Goal: Find contact information: Find contact information

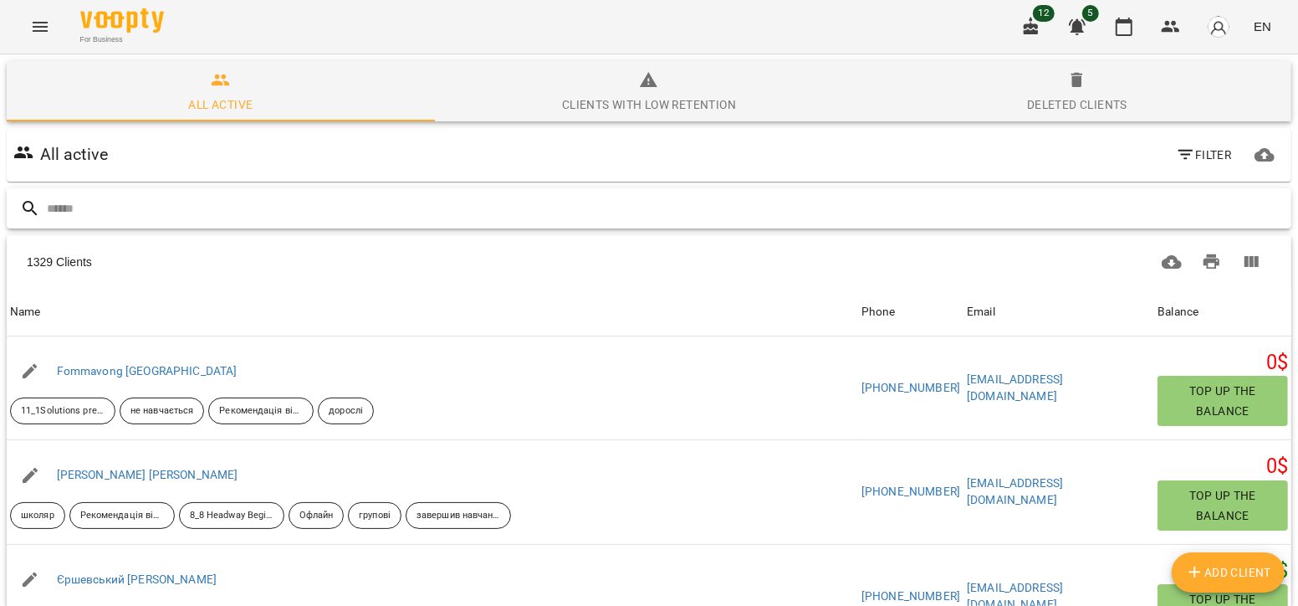
click at [161, 207] on input "text" at bounding box center [666, 209] width 1238 height 28
type input "**********"
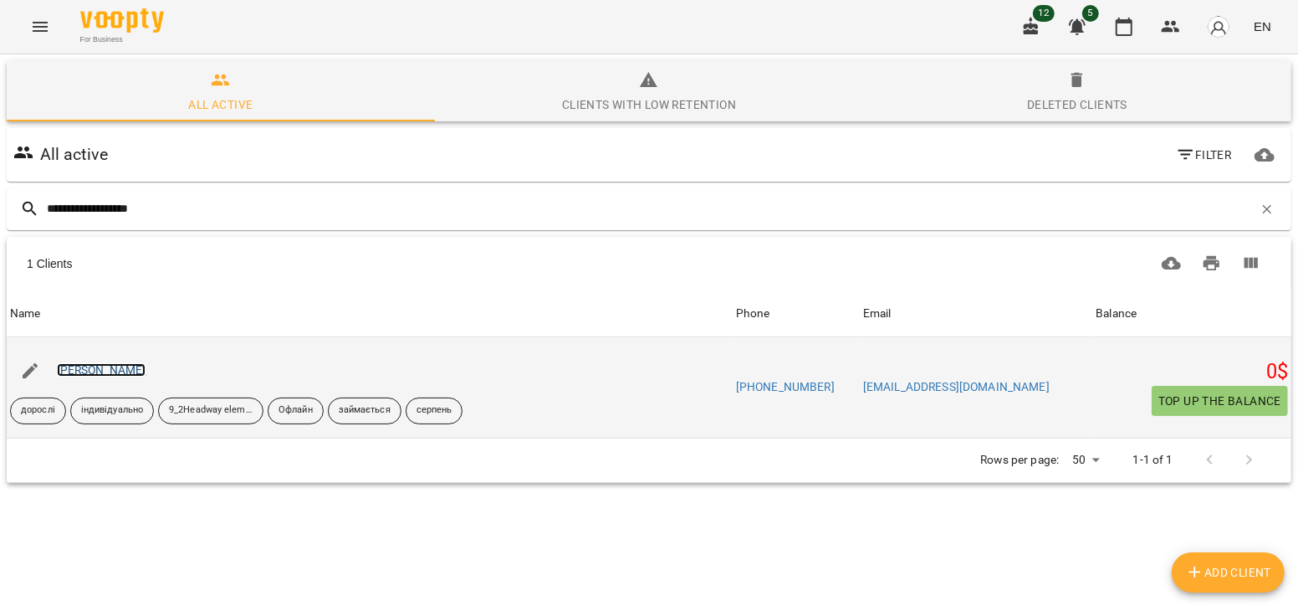
click at [100, 368] on link "Шевченко Олександра" at bounding box center [101, 369] width 89 height 13
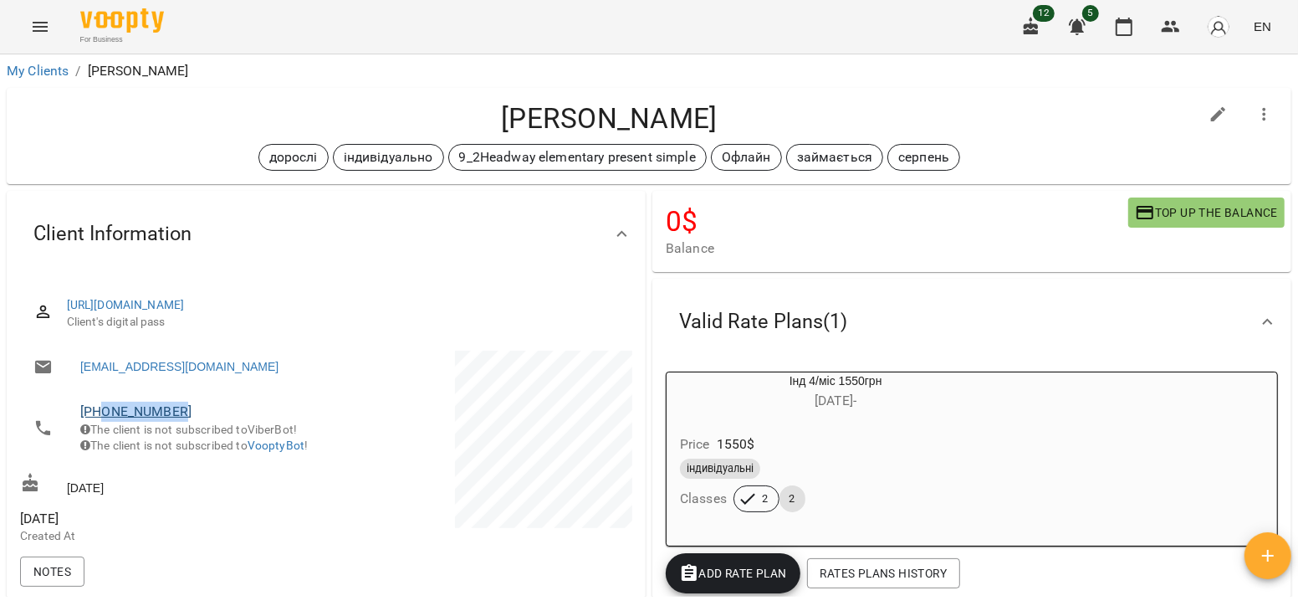
drag, startPoint x: 186, startPoint y: 405, endPoint x: 102, endPoint y: 407, distance: 83.7
click at [102, 407] on span "+380971512561" at bounding box center [194, 411] width 229 height 20
copy link "0971512561"
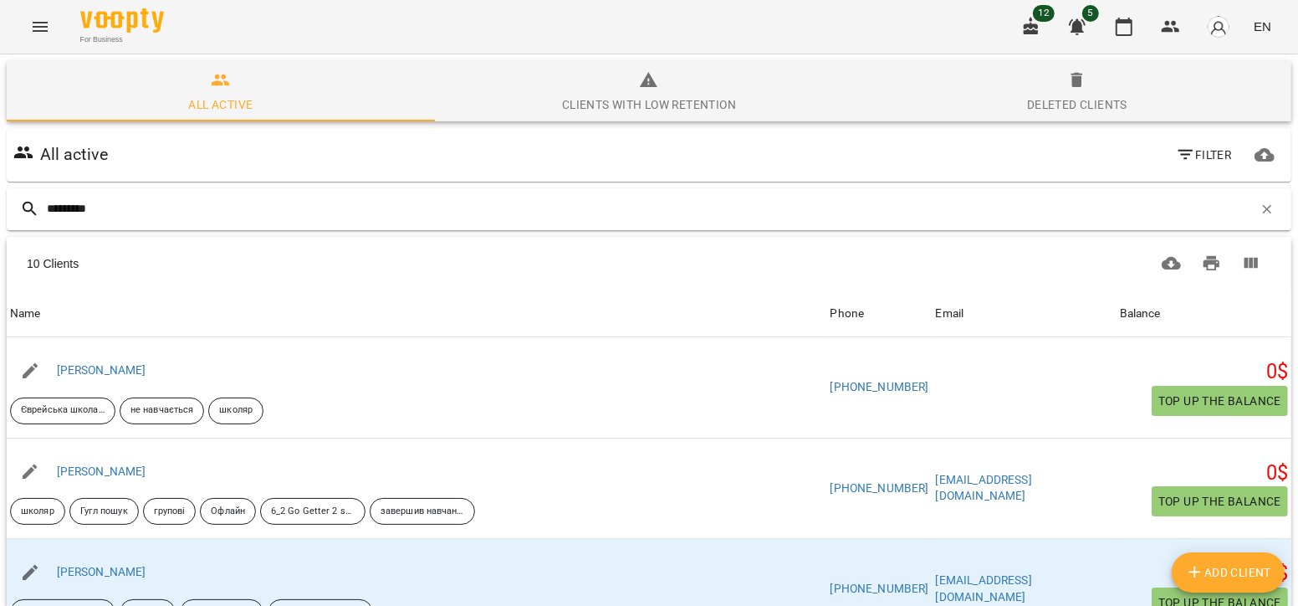
type input "**********"
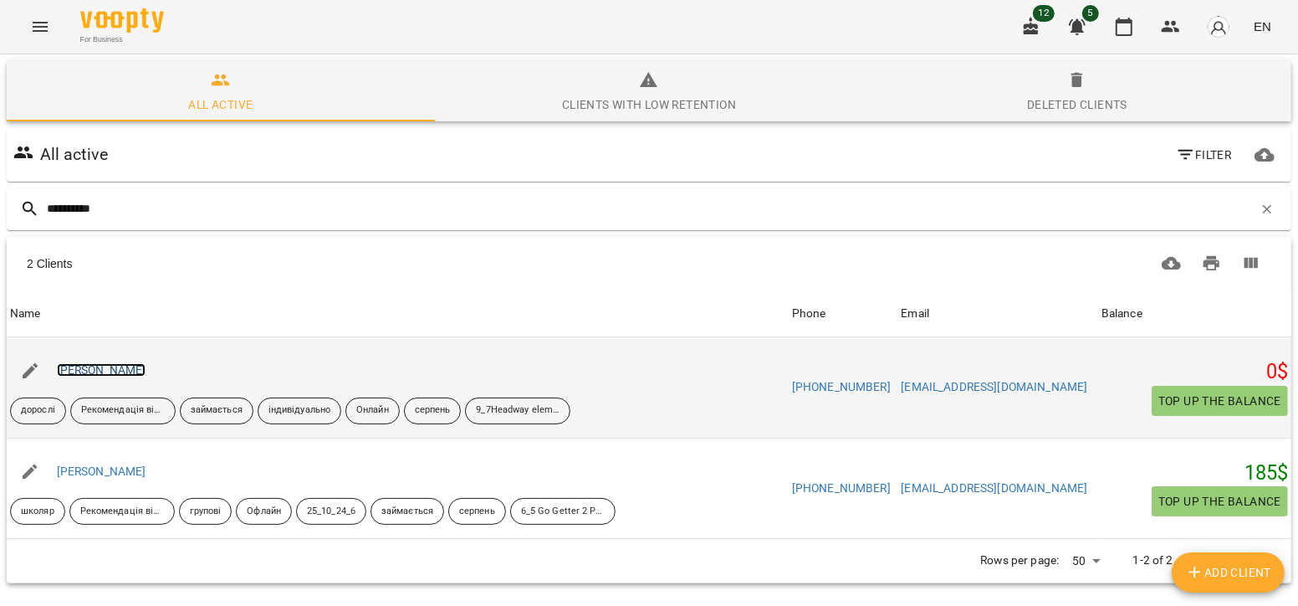
click at [146, 371] on link "Костюченко Євген" at bounding box center [101, 369] width 89 height 13
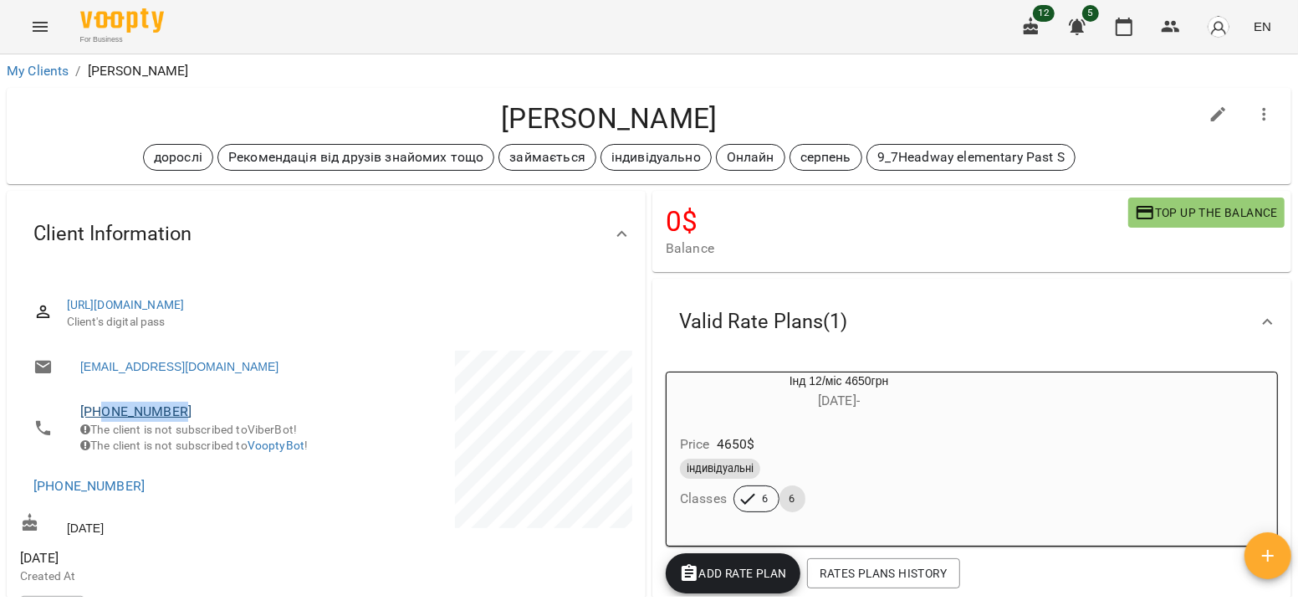
drag, startPoint x: 182, startPoint y: 405, endPoint x: 105, endPoint y: 405, distance: 77.0
click at [105, 405] on span "+380997006913" at bounding box center [194, 411] width 229 height 20
copy link "0997006913"
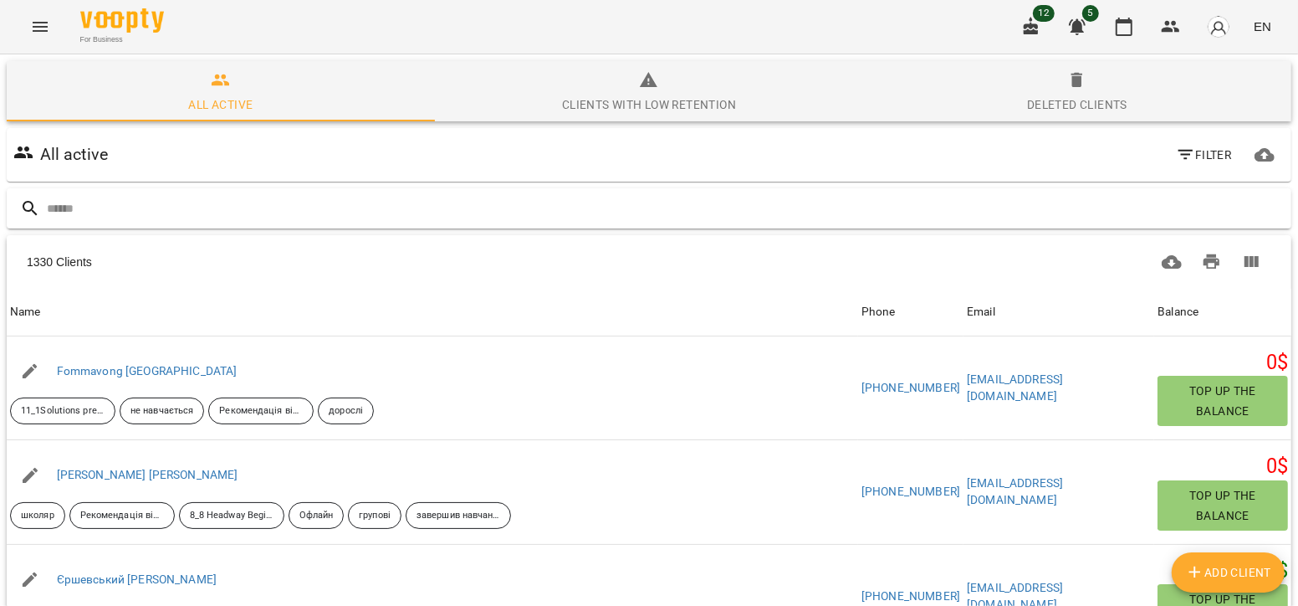
click at [354, 212] on input "text" at bounding box center [666, 209] width 1238 height 28
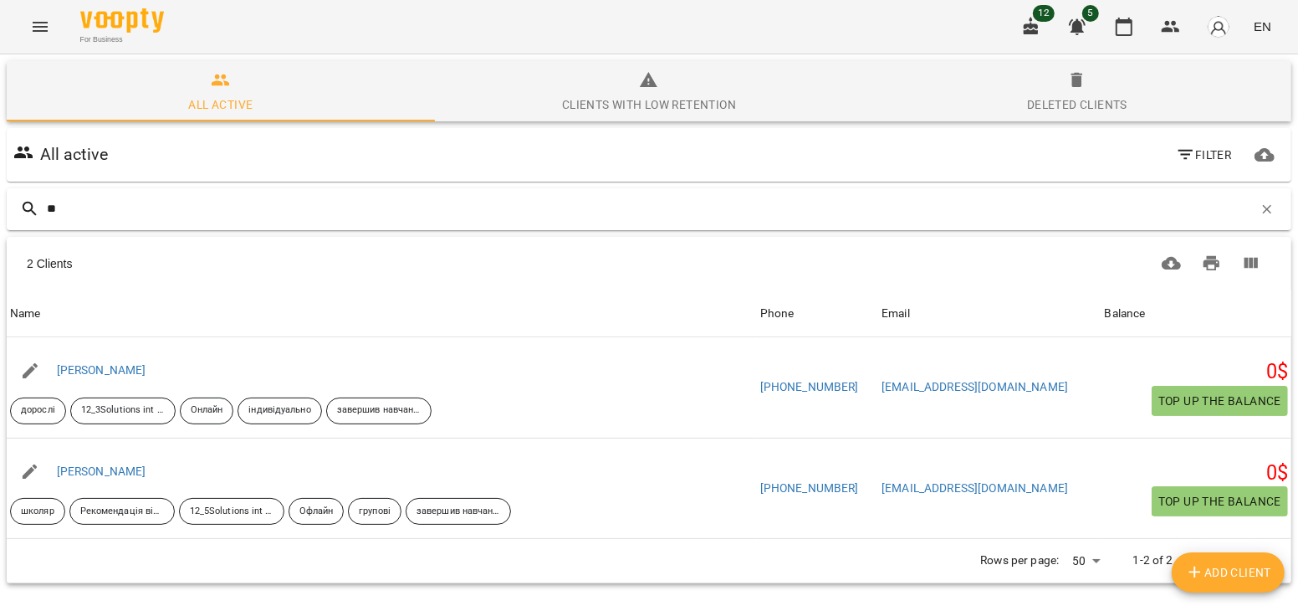
type input "*"
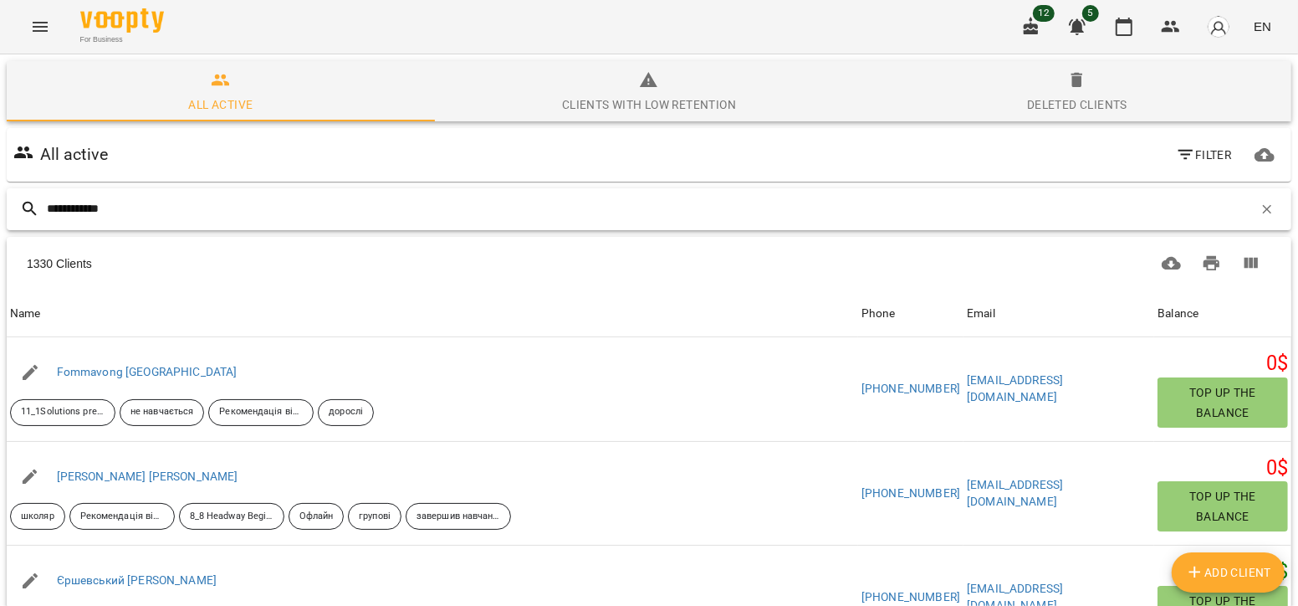
type input "**********"
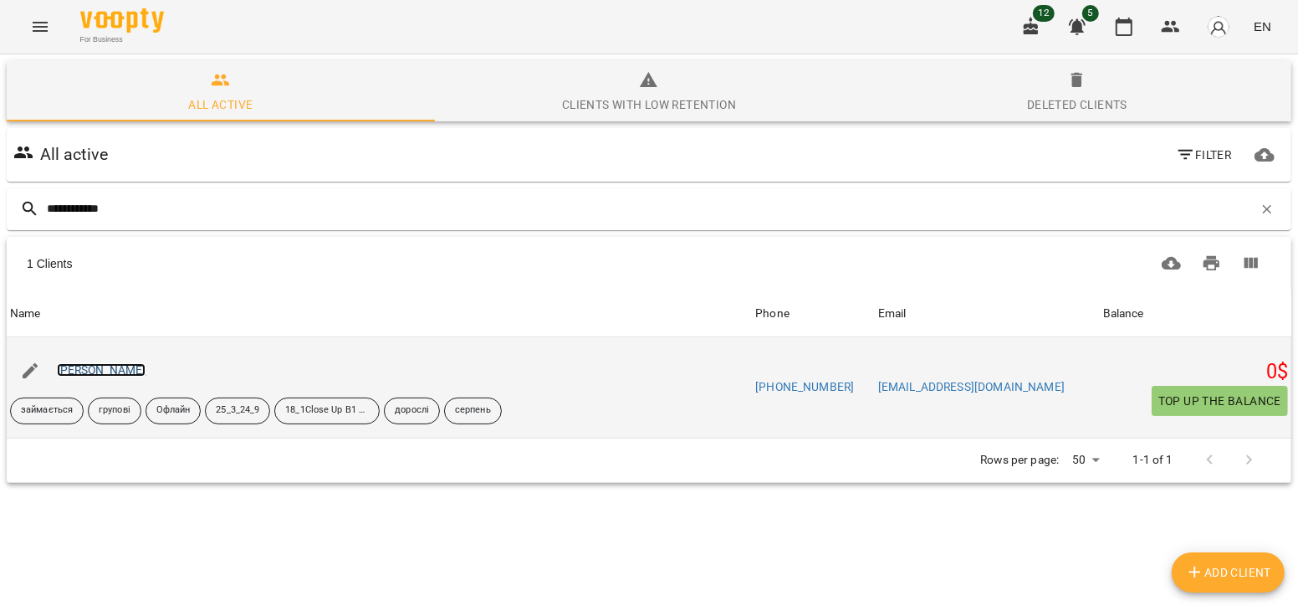
click at [79, 371] on link "Карман Аліна" at bounding box center [101, 369] width 89 height 13
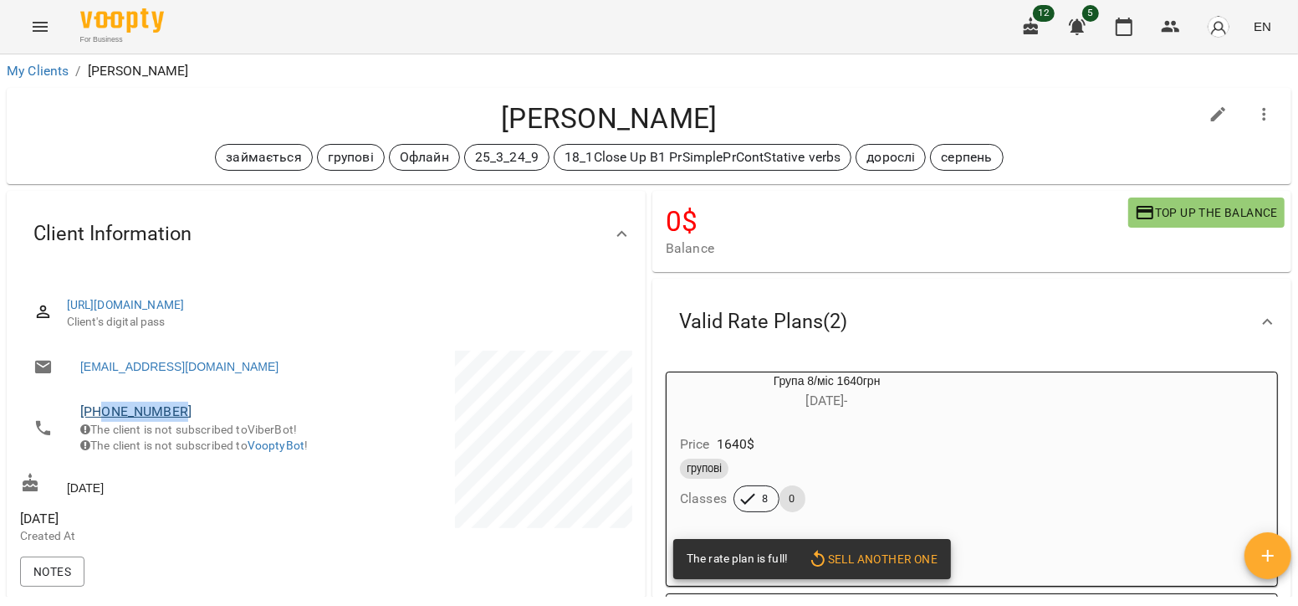
drag, startPoint x: 200, startPoint y: 417, endPoint x: 105, endPoint y: 402, distance: 96.4
click at [105, 402] on span "+380966181322" at bounding box center [194, 411] width 229 height 20
copy link "0966181322"
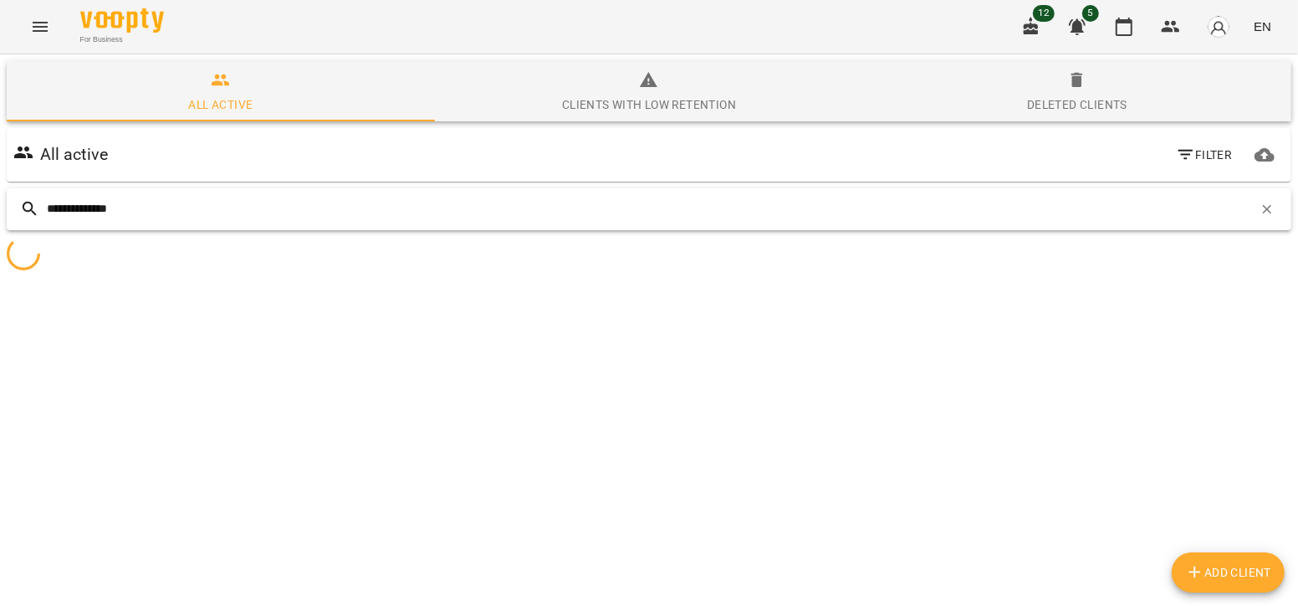
type input "**********"
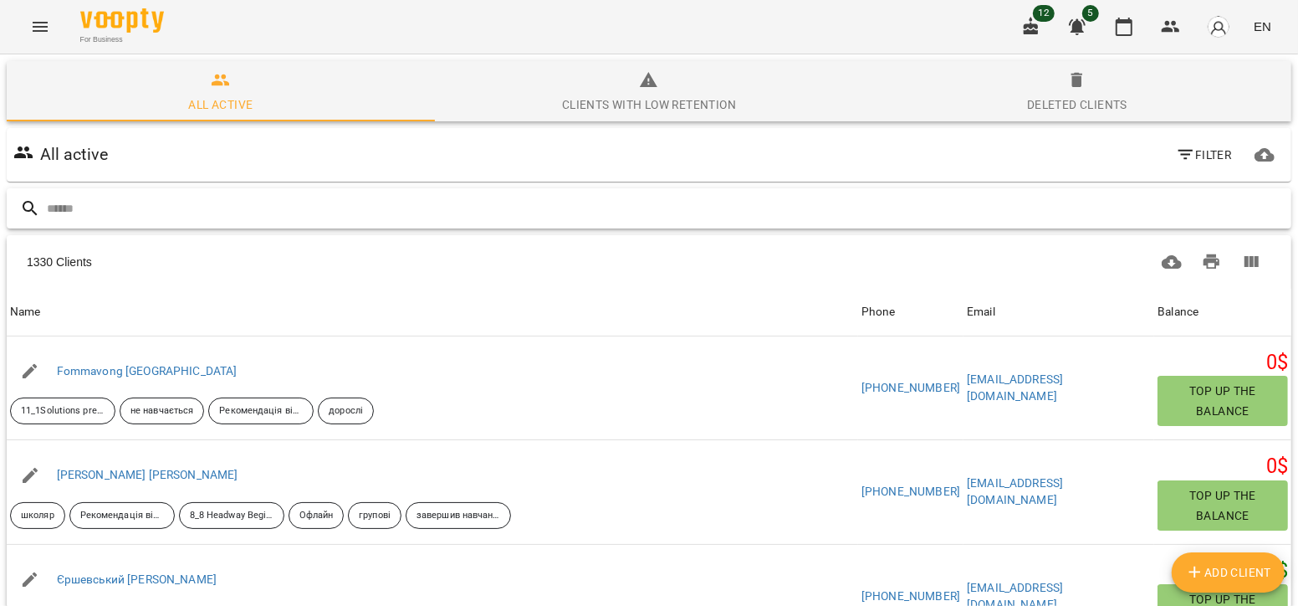
click at [164, 217] on input "text" at bounding box center [666, 209] width 1238 height 28
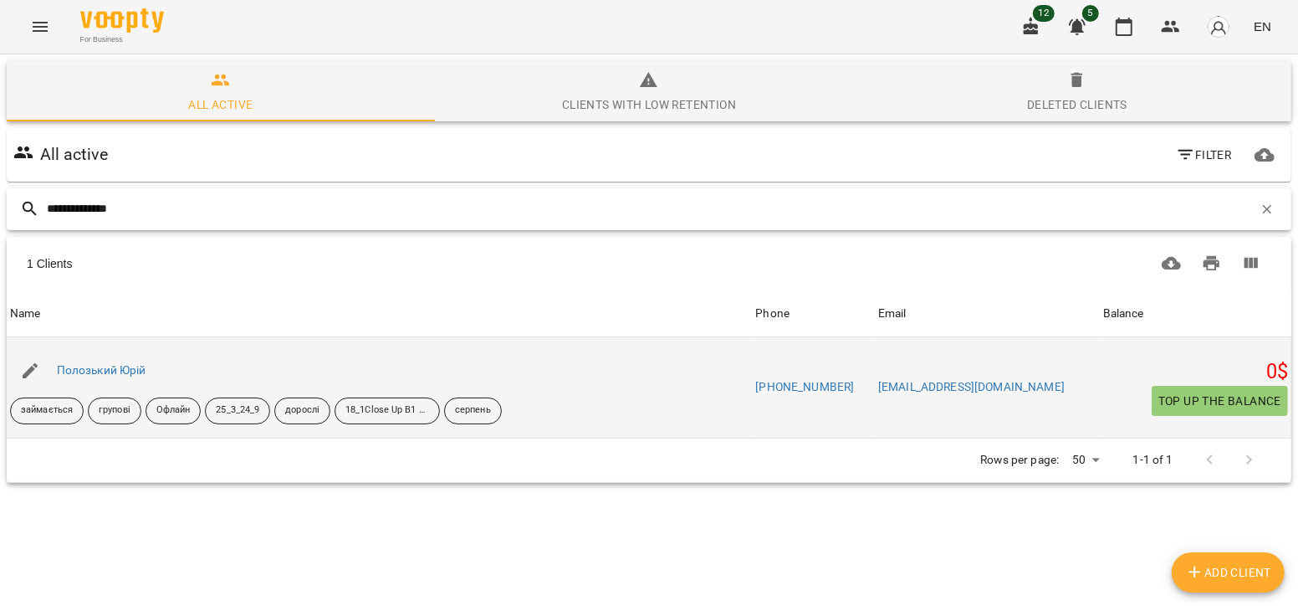
type input "**********"
click at [94, 376] on div "Полозький Юрій" at bounding box center [102, 370] width 96 height 23
click at [95, 374] on link "Полозький Юрій" at bounding box center [101, 369] width 89 height 13
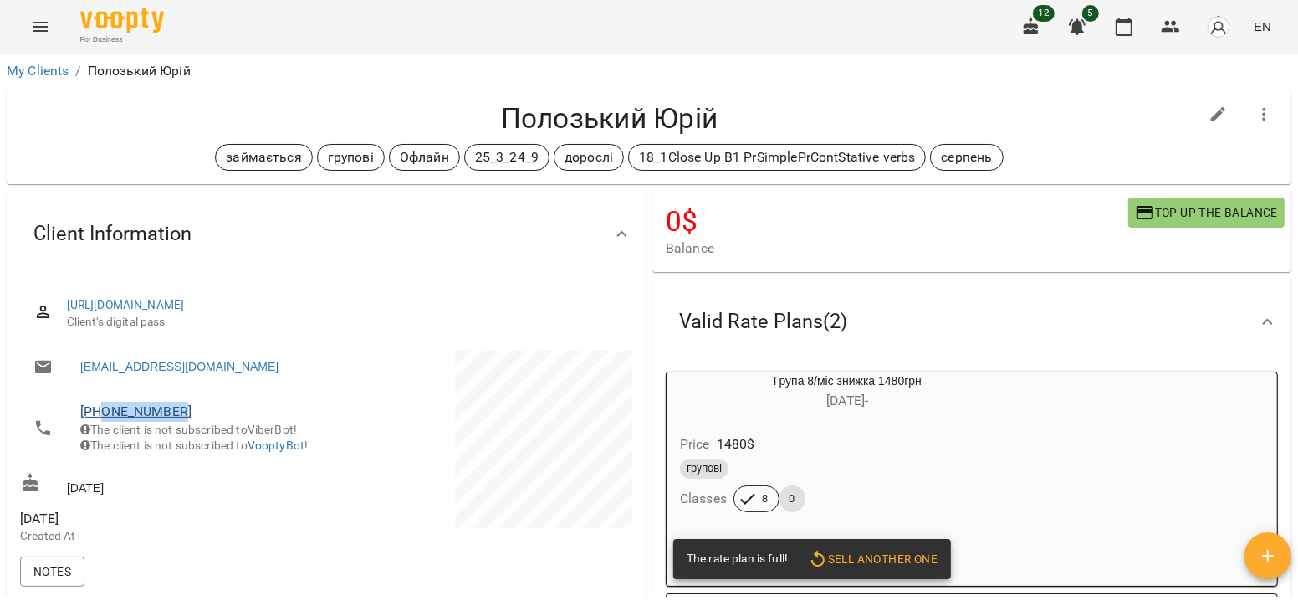
drag, startPoint x: 192, startPoint y: 406, endPoint x: 104, endPoint y: 407, distance: 87.8
click at [104, 407] on span "[PHONE_NUMBER]" at bounding box center [194, 411] width 229 height 20
copy link "0930624327"
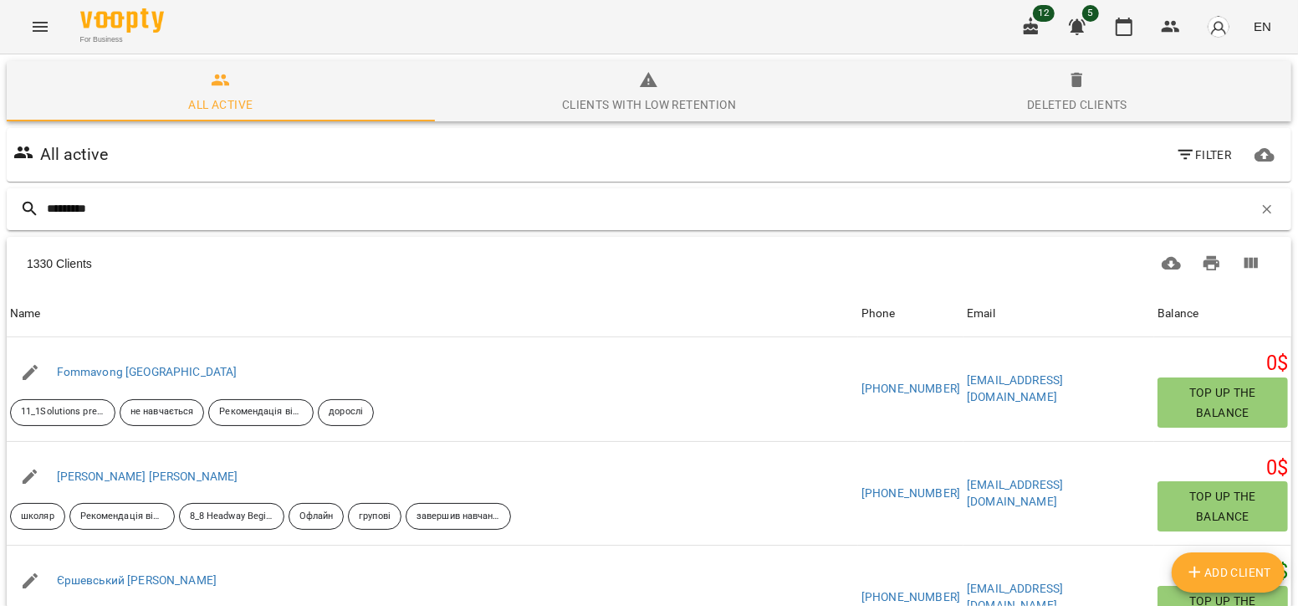
type input "**********"
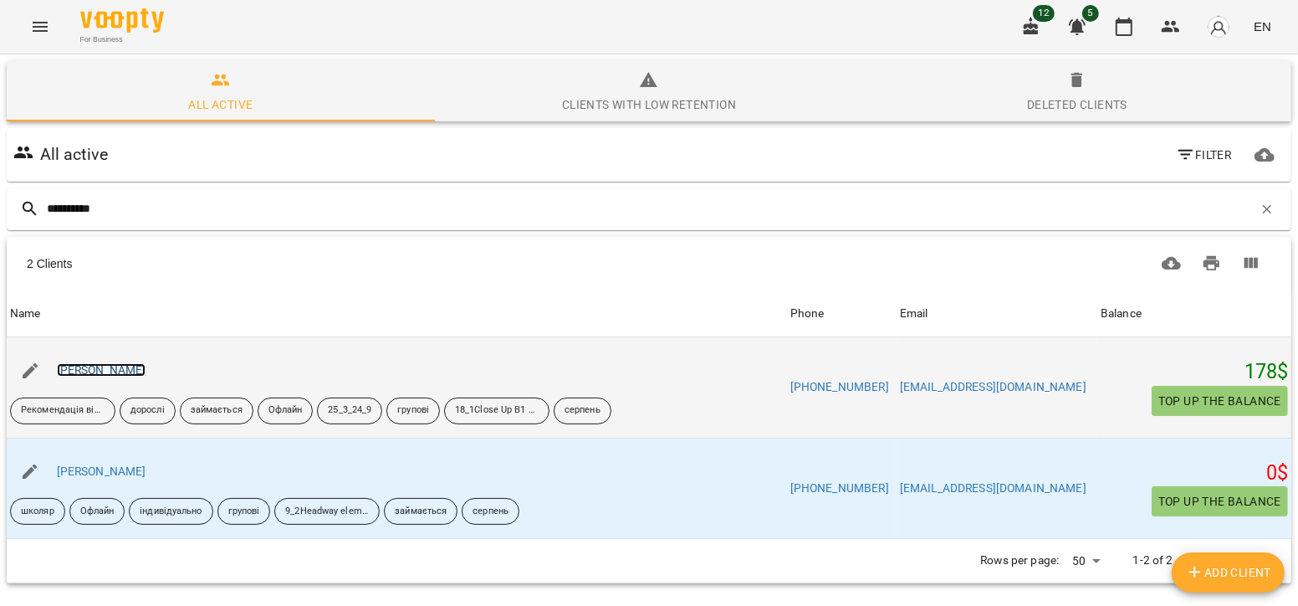
click at [116, 374] on link "[PERSON_NAME]" at bounding box center [101, 369] width 89 height 13
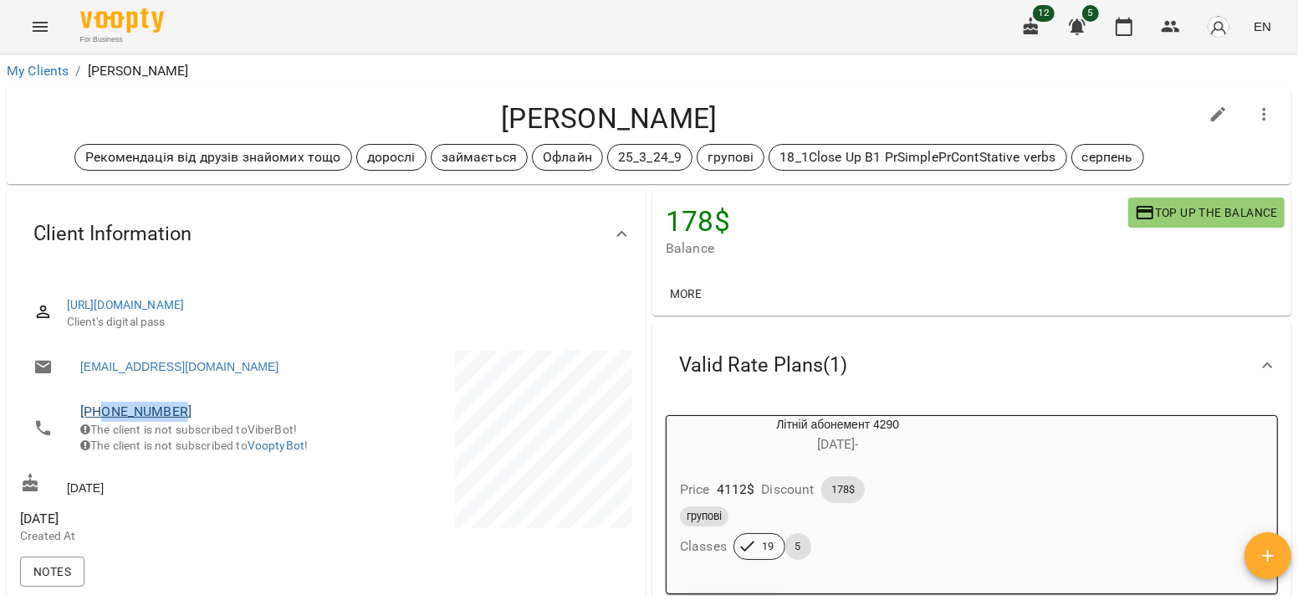
drag, startPoint x: 189, startPoint y: 405, endPoint x: 103, endPoint y: 406, distance: 86.2
click at [103, 406] on span "[PHONE_NUMBER]" at bounding box center [194, 411] width 229 height 20
copy link "0661879282"
